Goal: Task Accomplishment & Management: Complete application form

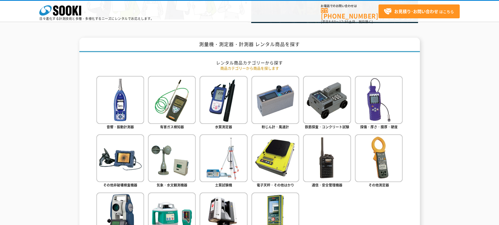
scroll to position [210, 0]
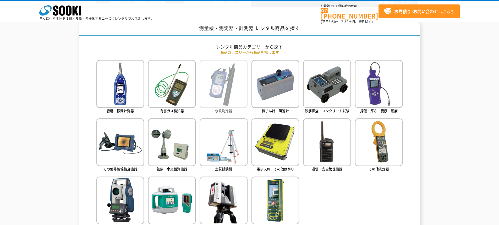
click at [224, 94] on img at bounding box center [224, 84] width 48 height 48
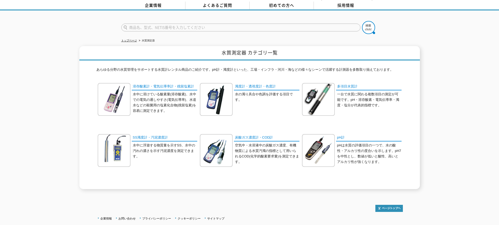
scroll to position [32, 0]
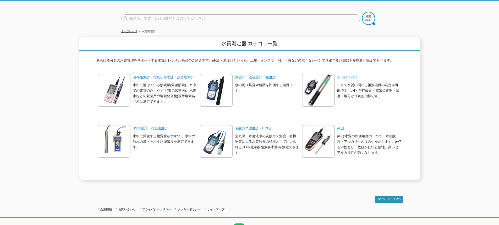
click at [344, 74] on link "多項目水質計" at bounding box center [368, 78] width 65 height 8
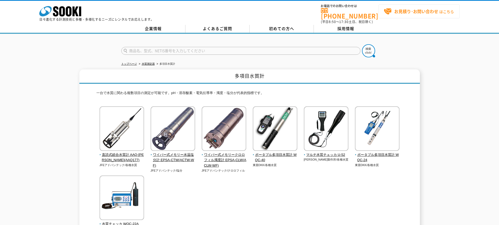
click at [409, 13] on strong "お見積り･お問い合わせ" at bounding box center [416, 11] width 44 height 6
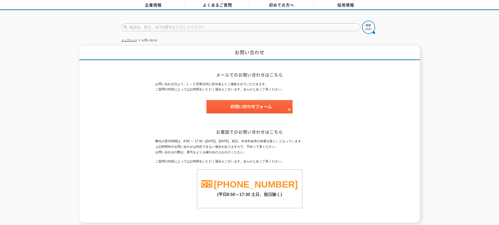
scroll to position [66, 0]
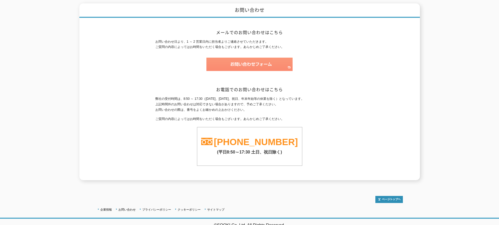
click at [245, 63] on img at bounding box center [249, 64] width 86 height 13
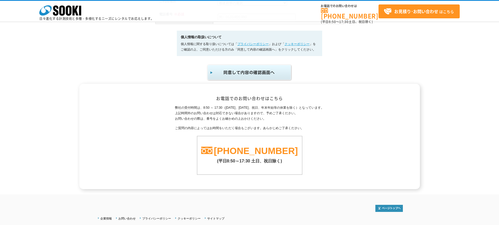
scroll to position [347, 0]
